Goal: Obtain resource: Obtain resource

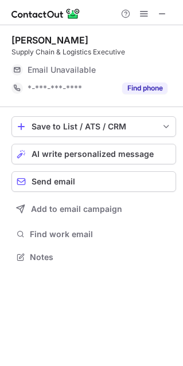
scroll to position [249, 183]
click at [166, 17] on span at bounding box center [162, 13] width 9 height 9
click at [163, 13] on span at bounding box center [162, 13] width 9 height 9
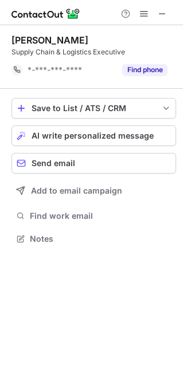
scroll to position [231, 183]
click at [142, 93] on div "Save to List / ATS / CRM List Select Lever Connect Greenhouse Connect Salesforc…" at bounding box center [93, 172] width 165 height 167
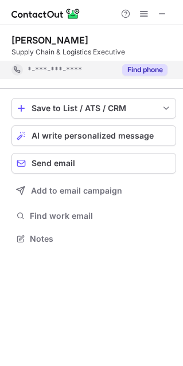
click at [145, 69] on button "Find phone" at bounding box center [144, 69] width 45 height 11
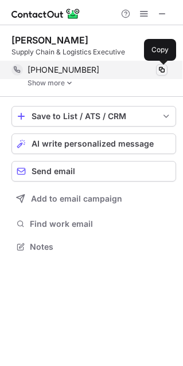
click at [162, 68] on span at bounding box center [161, 69] width 9 height 9
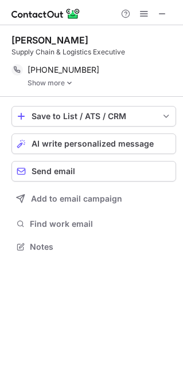
click at [53, 82] on link "Show more" at bounding box center [102, 83] width 149 height 8
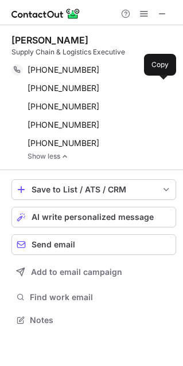
scroll to position [312, 183]
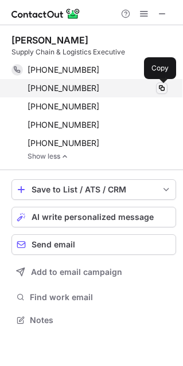
click at [159, 85] on span at bounding box center [161, 88] width 9 height 9
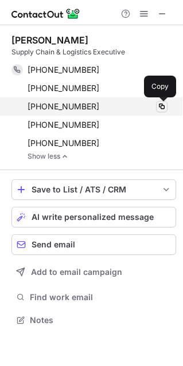
click at [162, 107] on span at bounding box center [161, 106] width 9 height 9
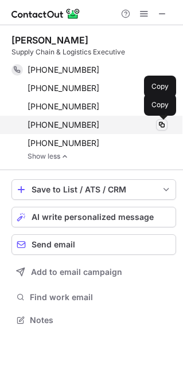
click at [161, 128] on span at bounding box center [161, 124] width 9 height 9
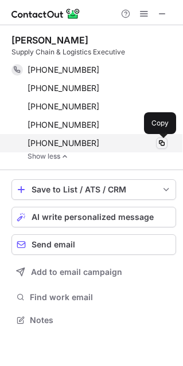
click at [161, 143] on span at bounding box center [161, 143] width 9 height 9
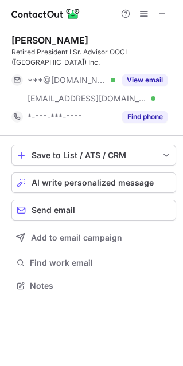
scroll to position [267, 183]
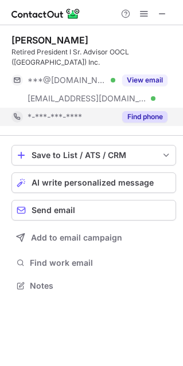
click at [142, 111] on button "Find phone" at bounding box center [144, 116] width 45 height 11
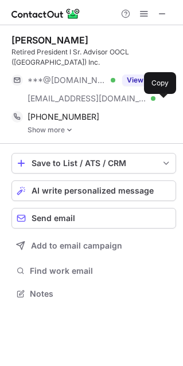
scroll to position [275, 183]
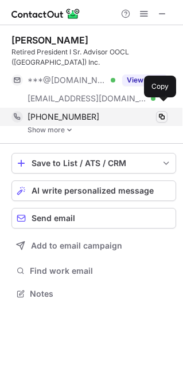
click at [163, 112] on span at bounding box center [161, 116] width 9 height 9
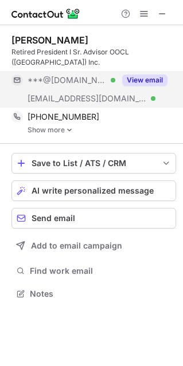
click at [151, 75] on button "View email" at bounding box center [144, 80] width 45 height 11
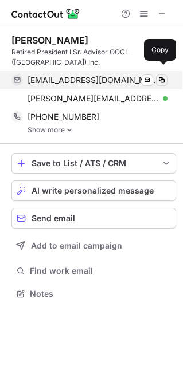
click at [163, 76] on span at bounding box center [161, 80] width 9 height 9
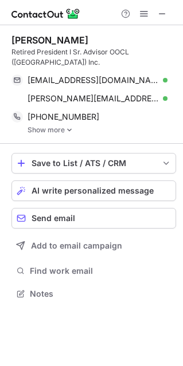
click at [61, 126] on link "Show more" at bounding box center [102, 130] width 149 height 8
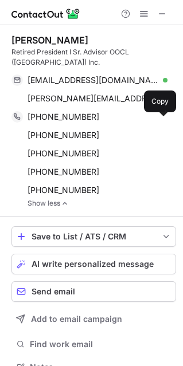
scroll to position [349, 175]
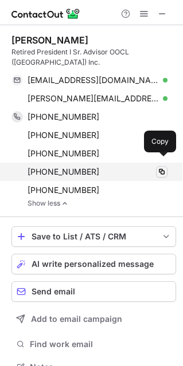
click at [162, 167] on span at bounding box center [161, 171] width 9 height 9
